Goal: Task Accomplishment & Management: Use online tool/utility

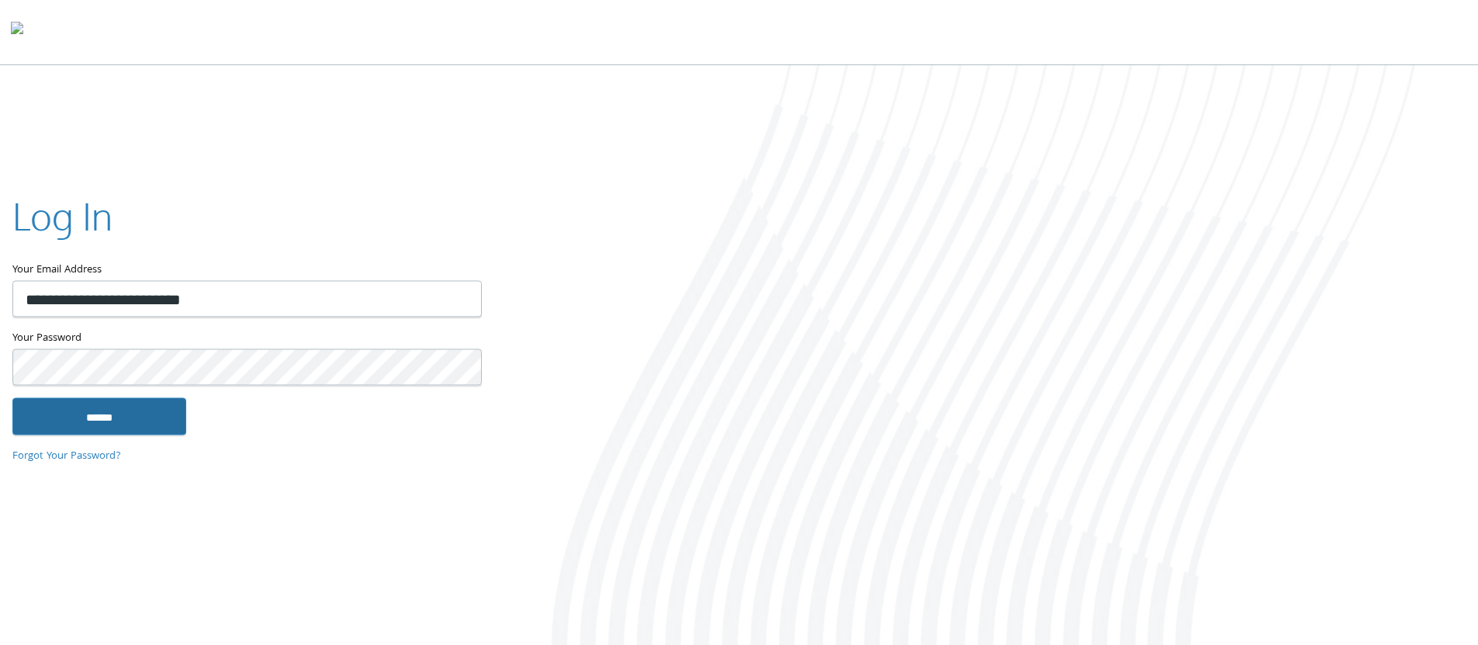
click at [183, 402] on input "******" at bounding box center [99, 415] width 174 height 37
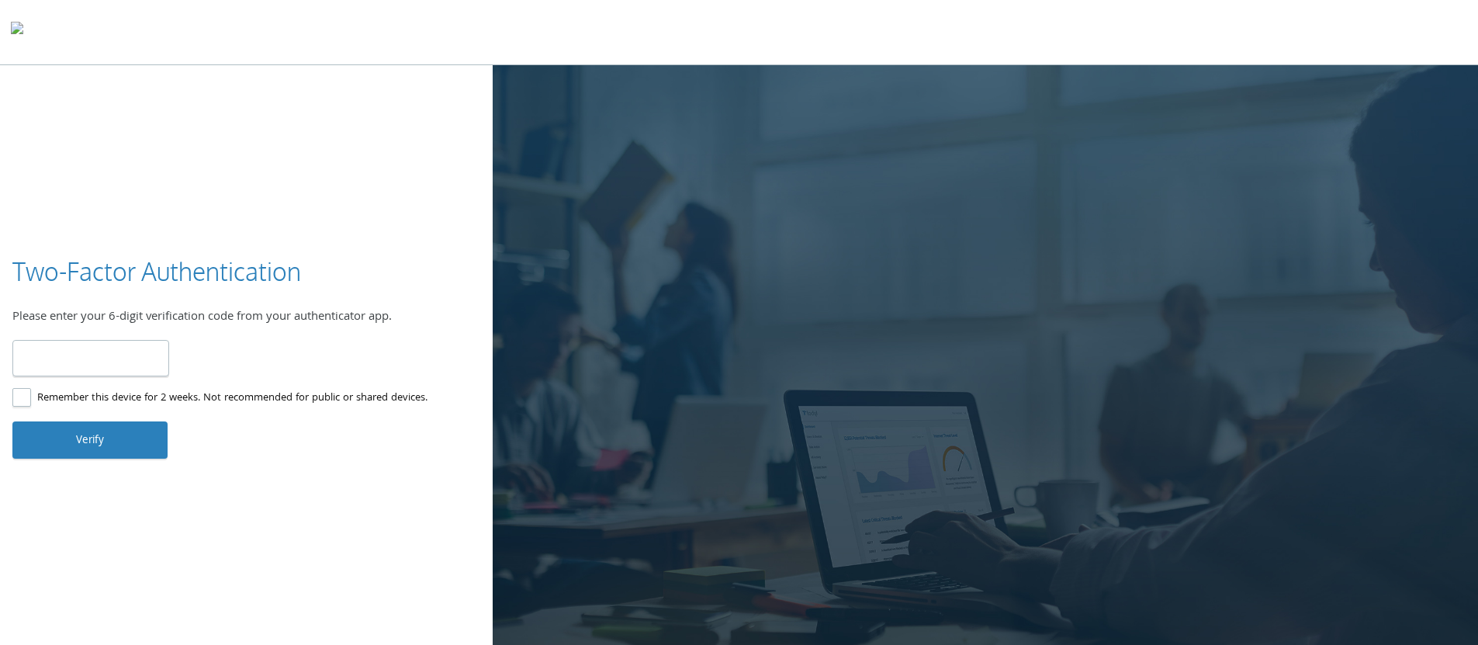
paste input "******"
type input "******"
